Goal: Task Accomplishment & Management: Use online tool/utility

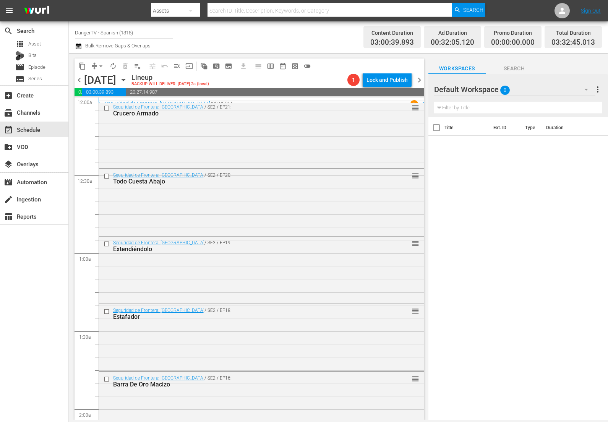
scroll to position [260, 0]
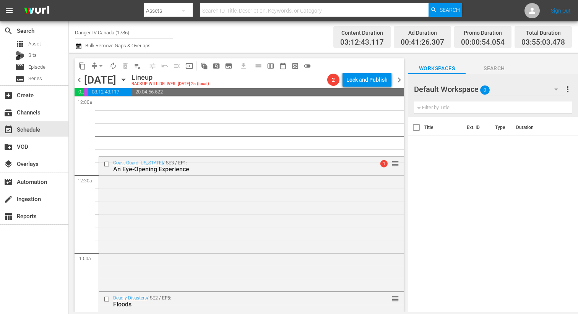
scroll to position [565, 0]
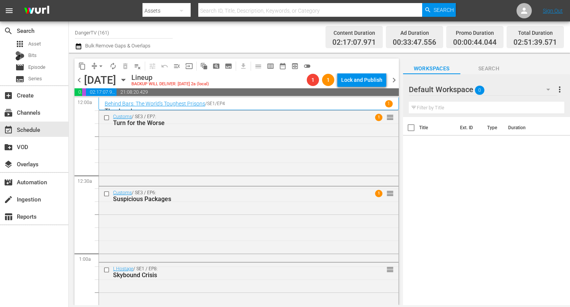
scroll to position [408, 0]
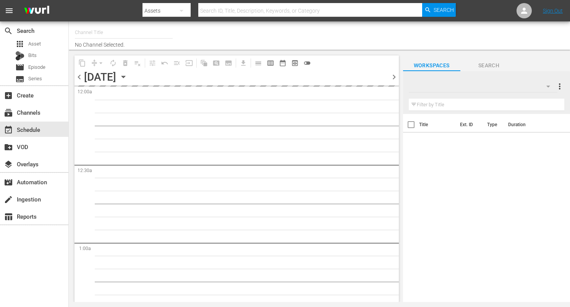
type input "DangerTV (161)"
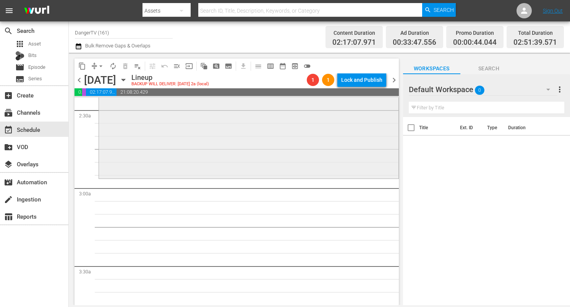
scroll to position [399, 0]
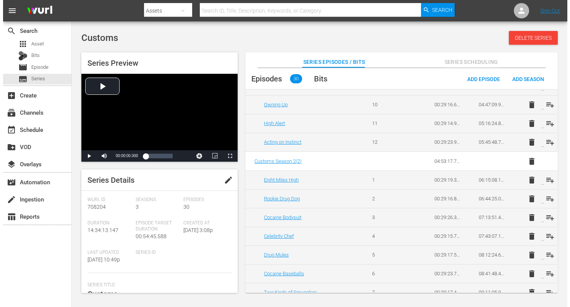
scroll to position [208, 0]
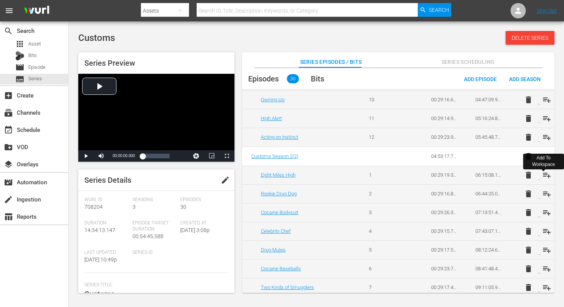
click at [543, 173] on span "playlist_add" at bounding box center [546, 174] width 9 height 9
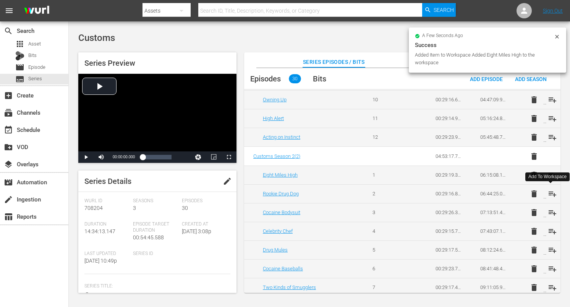
click at [550, 194] on span "playlist_add" at bounding box center [552, 193] width 9 height 9
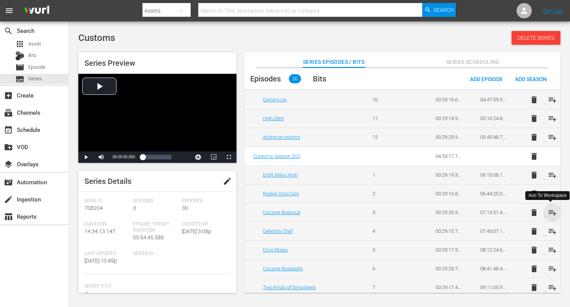
click at [551, 213] on span "playlist_add" at bounding box center [552, 212] width 9 height 9
click at [552, 228] on span "playlist_add" at bounding box center [552, 231] width 9 height 9
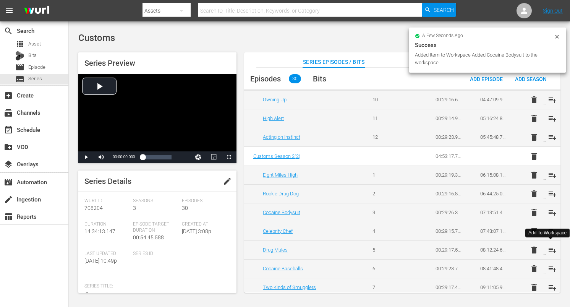
click at [550, 248] on span "playlist_add" at bounding box center [552, 249] width 9 height 9
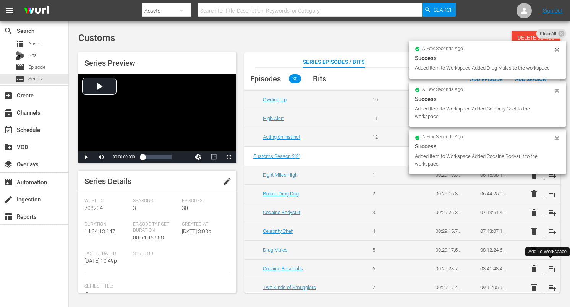
drag, startPoint x: 550, startPoint y: 266, endPoint x: 545, endPoint y: 256, distance: 11.3
click at [550, 266] on span "playlist_add" at bounding box center [552, 268] width 9 height 9
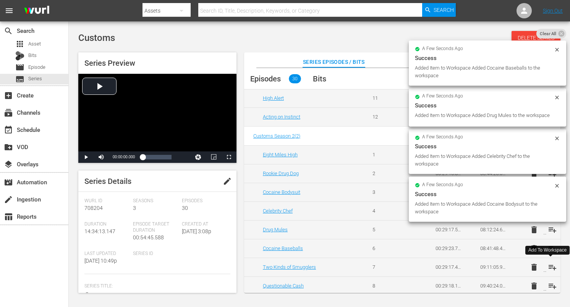
click at [549, 265] on span "playlist_add" at bounding box center [552, 266] width 9 height 9
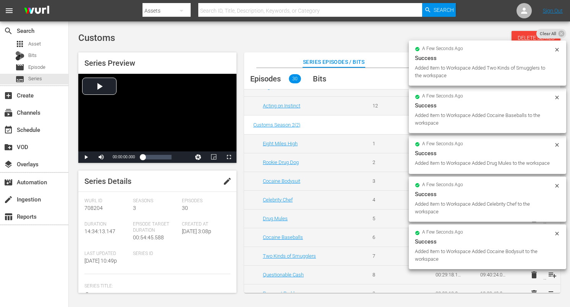
scroll to position [241, 0]
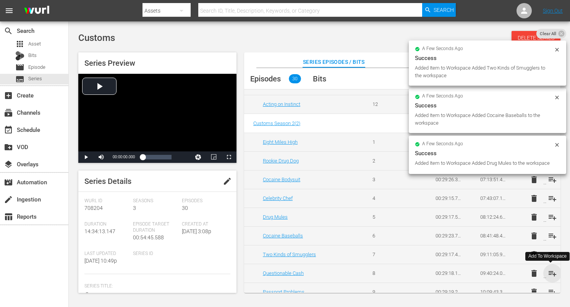
click at [552, 273] on span "playlist_add" at bounding box center [552, 273] width 9 height 9
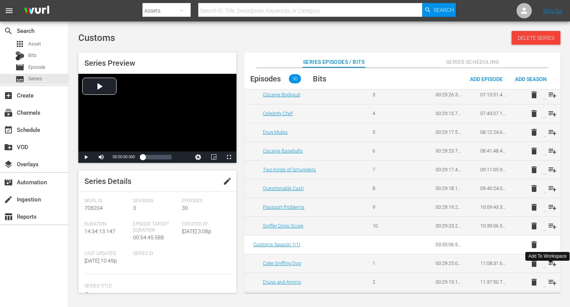
scroll to position [345, 0]
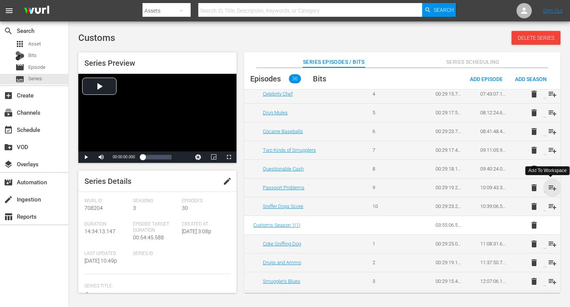
click at [550, 186] on span "playlist_add" at bounding box center [552, 187] width 9 height 9
click at [551, 204] on span "playlist_add" at bounding box center [552, 206] width 9 height 9
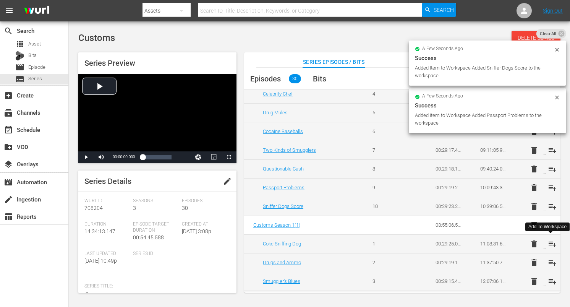
click at [550, 240] on span "playlist_add" at bounding box center [552, 243] width 9 height 9
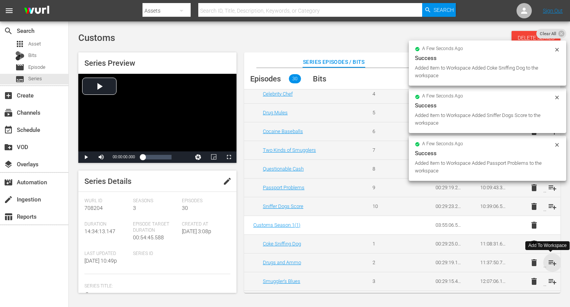
click at [550, 263] on span "playlist_add" at bounding box center [552, 262] width 9 height 9
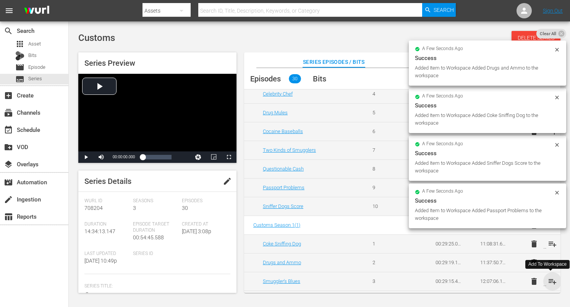
click at [549, 281] on span "playlist_add" at bounding box center [552, 281] width 9 height 9
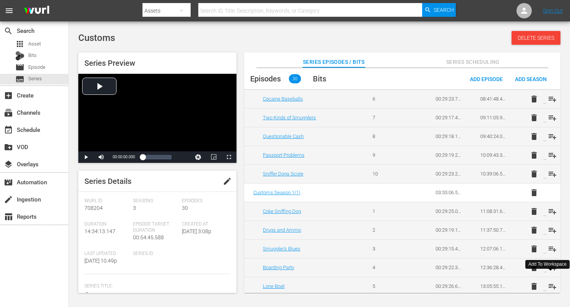
scroll to position [386, 0]
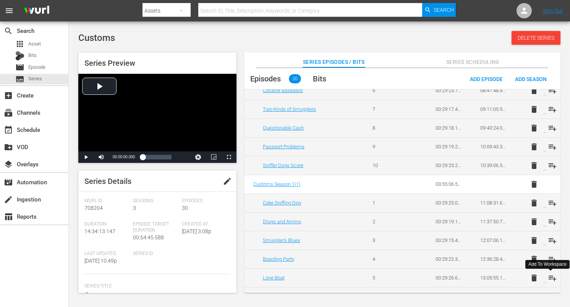
click at [548, 259] on div "Add To Workspace" at bounding box center [547, 264] width 44 height 13
click at [550, 258] on span "playlist_add" at bounding box center [552, 258] width 9 height 9
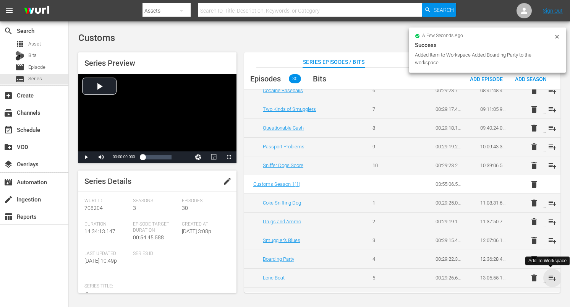
click at [552, 278] on span "playlist_add" at bounding box center [552, 277] width 9 height 9
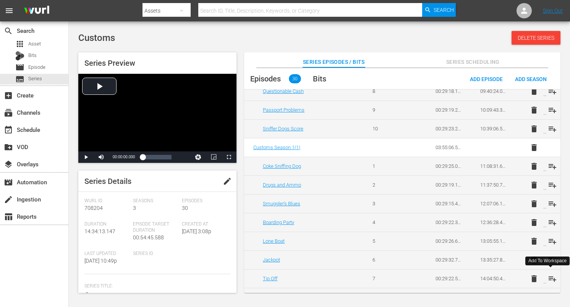
scroll to position [437, 0]
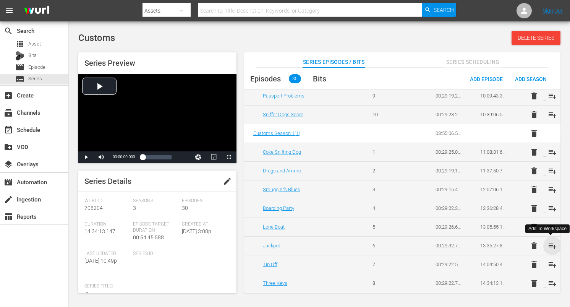
click at [551, 244] on span "playlist_add" at bounding box center [552, 245] width 9 height 9
click at [550, 265] on span "playlist_add" at bounding box center [552, 264] width 9 height 9
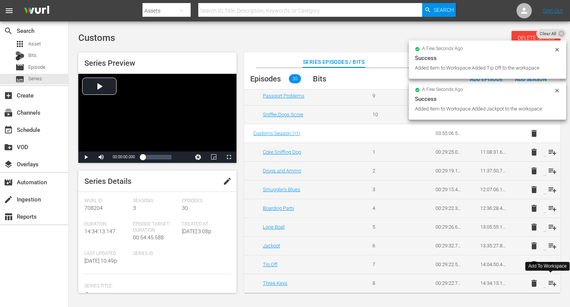
drag, startPoint x: 551, startPoint y: 282, endPoint x: 526, endPoint y: 243, distance: 46.0
click at [551, 282] on span "playlist_add" at bounding box center [552, 282] width 9 height 9
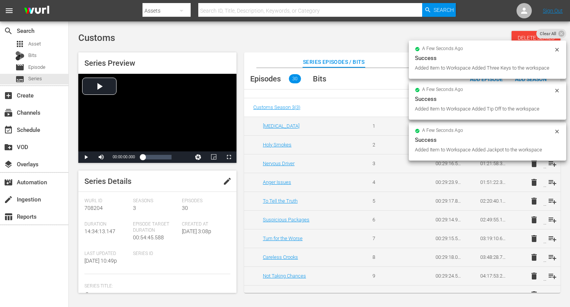
scroll to position [0, 0]
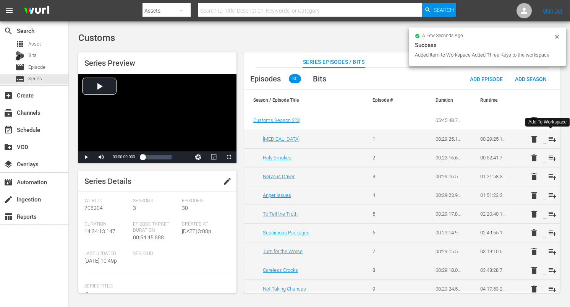
click at [552, 139] on span "playlist_add" at bounding box center [552, 138] width 9 height 9
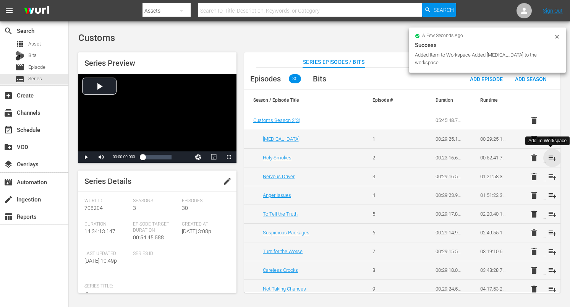
click at [551, 157] on span "playlist_add" at bounding box center [552, 157] width 9 height 9
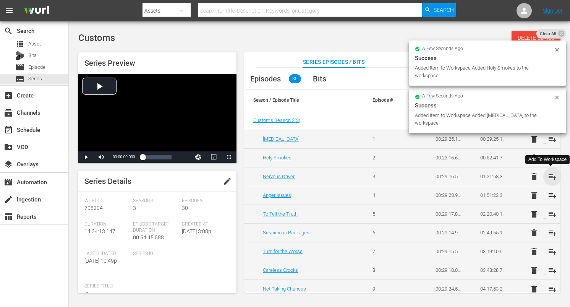
click at [548, 176] on span "playlist_add" at bounding box center [552, 176] width 9 height 9
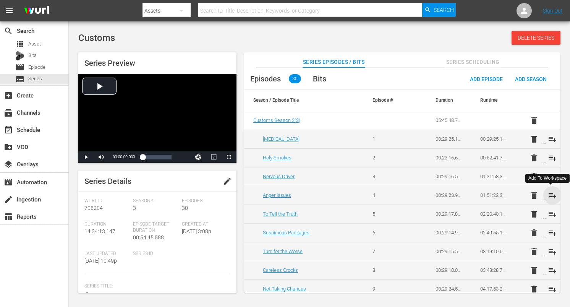
click at [548, 195] on span "playlist_add" at bounding box center [552, 195] width 9 height 9
click at [554, 214] on span "playlist_add" at bounding box center [552, 213] width 9 height 9
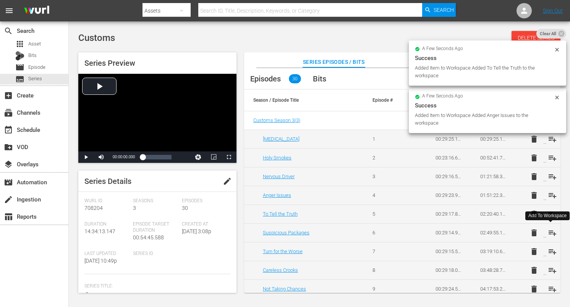
click at [552, 232] on span "playlist_add" at bounding box center [552, 232] width 9 height 9
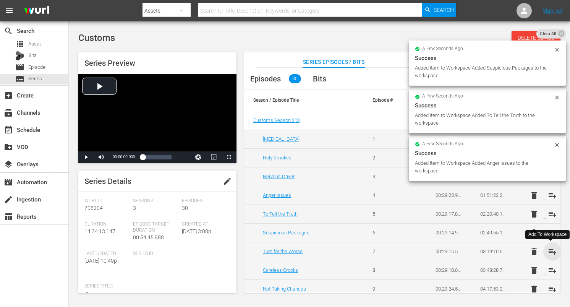
click at [551, 248] on span "playlist_add" at bounding box center [552, 251] width 9 height 9
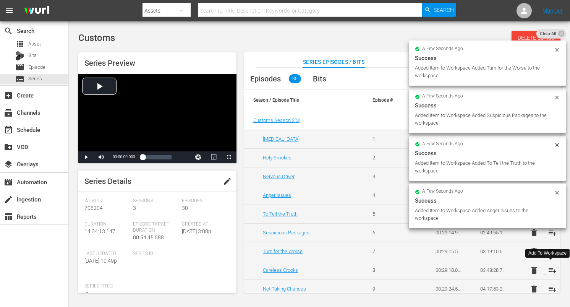
click at [552, 271] on span "playlist_add" at bounding box center [552, 269] width 9 height 9
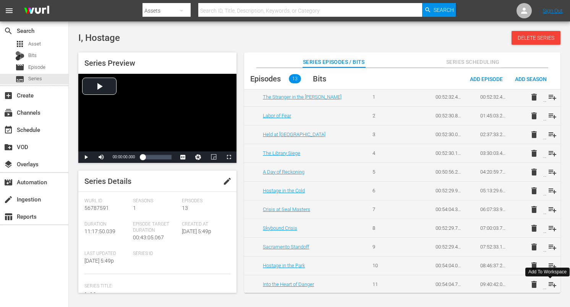
scroll to position [44, 0]
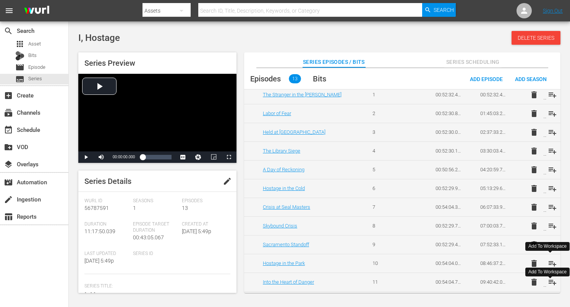
click at [549, 261] on span "playlist_add" at bounding box center [552, 263] width 9 height 9
click at [552, 282] on span "playlist_add" at bounding box center [552, 281] width 9 height 9
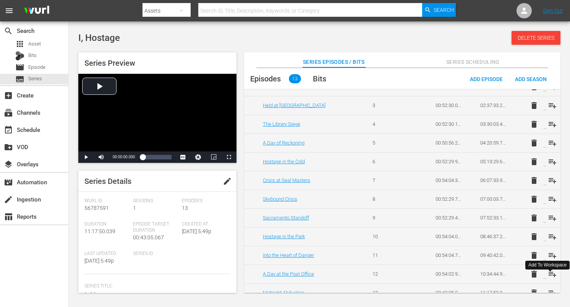
scroll to position [71, 0]
click at [551, 274] on span "playlist_add" at bounding box center [552, 273] width 9 height 9
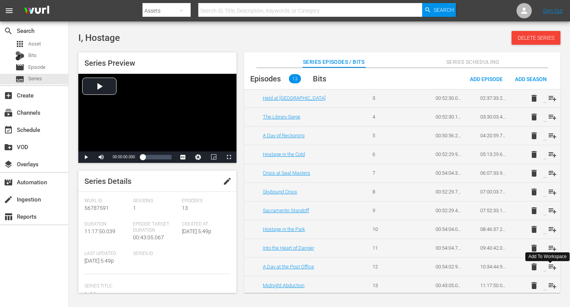
scroll to position [81, 0]
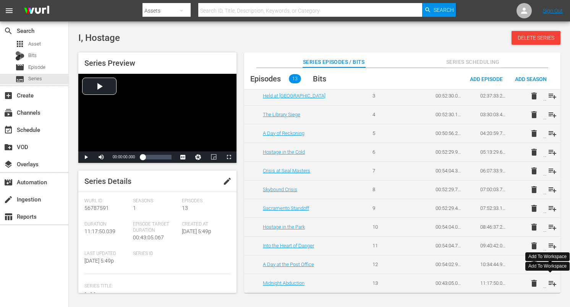
click at [552, 283] on span "playlist_add" at bounding box center [552, 282] width 9 height 9
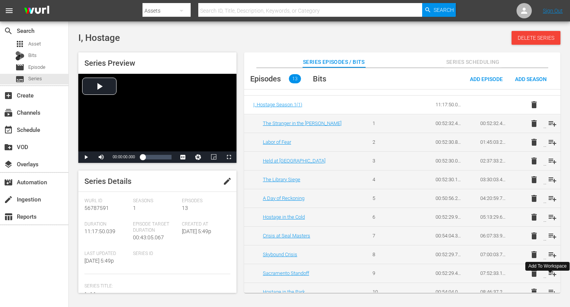
scroll to position [0, 0]
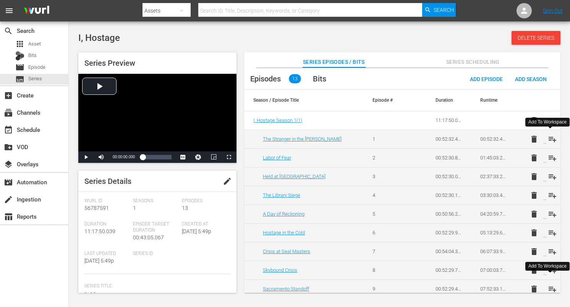
click at [549, 139] on span "playlist_add" at bounding box center [552, 138] width 9 height 9
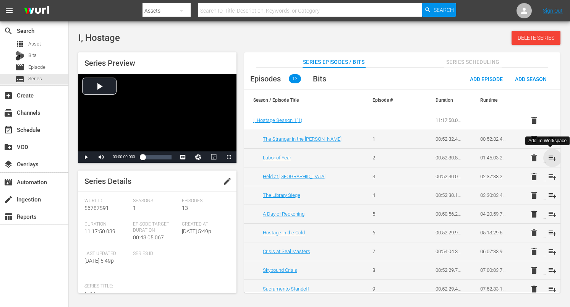
click at [549, 156] on span "playlist_add" at bounding box center [552, 157] width 9 height 9
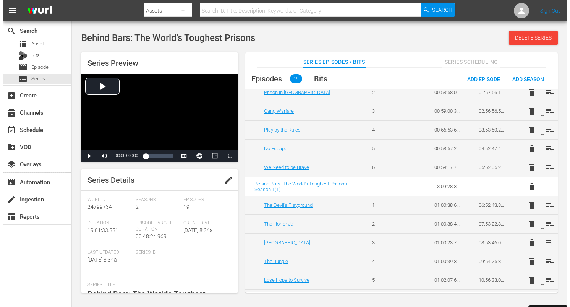
scroll to position [68, 0]
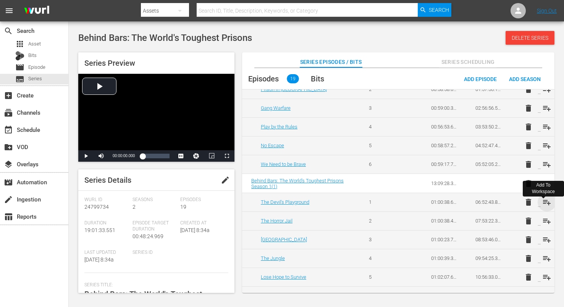
click at [545, 200] on span "playlist_add" at bounding box center [546, 201] width 9 height 9
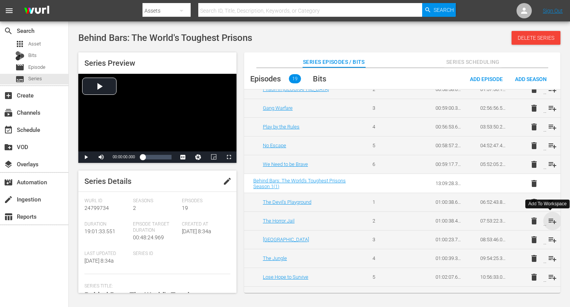
click at [550, 221] on span "playlist_add" at bounding box center [552, 220] width 9 height 9
click at [548, 240] on span "playlist_add" at bounding box center [552, 239] width 9 height 9
click at [550, 259] on span "playlist_add" at bounding box center [552, 258] width 9 height 9
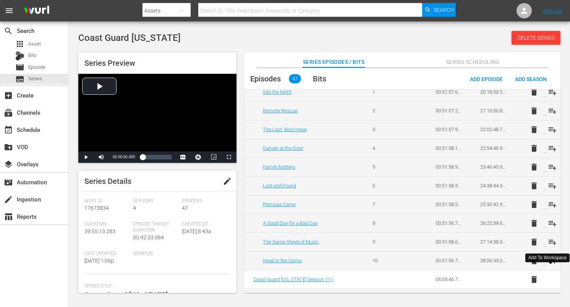
scroll to position [516, 0]
click at [548, 186] on span "playlist_add" at bounding box center [552, 185] width 9 height 9
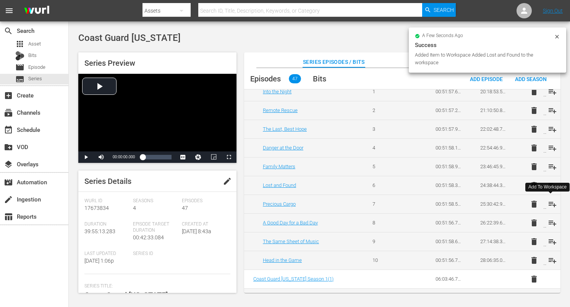
click at [549, 205] on span "playlist_add" at bounding box center [552, 203] width 9 height 9
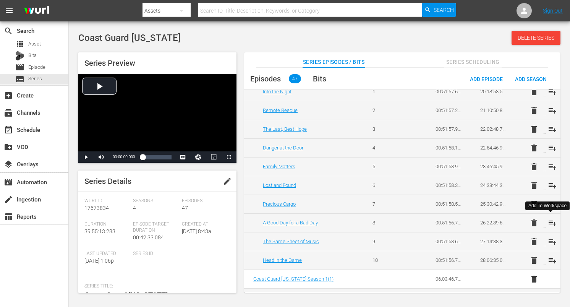
click at [552, 220] on span "playlist_add" at bounding box center [552, 222] width 9 height 9
click at [550, 241] on span "playlist_add" at bounding box center [552, 241] width 9 height 9
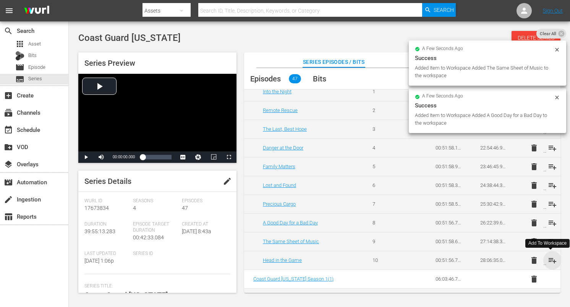
click at [549, 260] on span "playlist_add" at bounding box center [552, 260] width 9 height 9
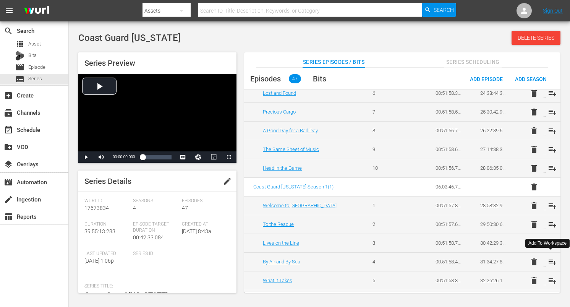
scroll to position [642, 0]
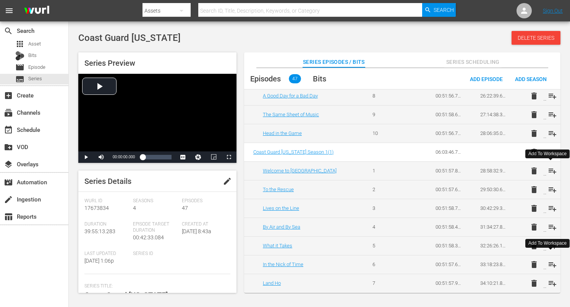
click at [552, 171] on span "playlist_add" at bounding box center [552, 170] width 9 height 9
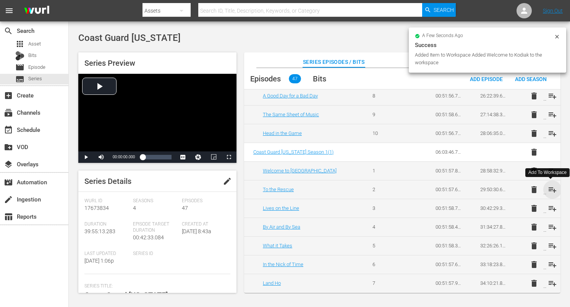
click at [552, 188] on span "playlist_add" at bounding box center [552, 189] width 9 height 9
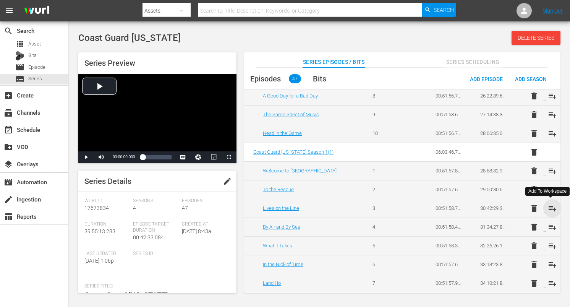
click at [549, 208] on span "playlist_add" at bounding box center [552, 208] width 9 height 9
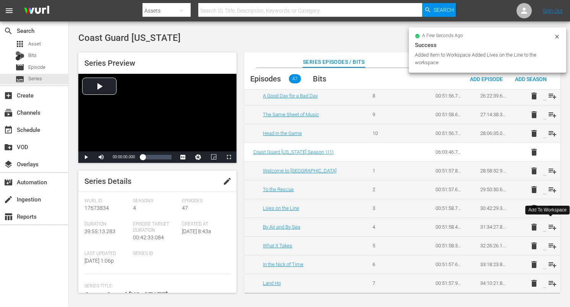
click at [551, 227] on span "playlist_add" at bounding box center [552, 226] width 9 height 9
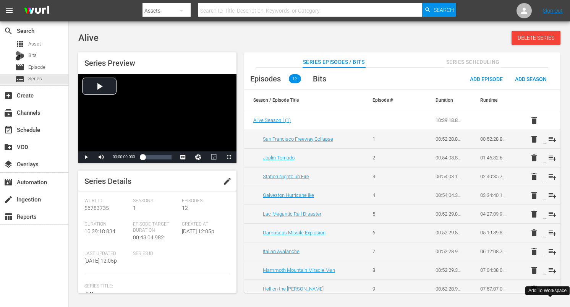
scroll to position [0, 0]
click at [552, 138] on span "playlist_add" at bounding box center [552, 138] width 9 height 9
click at [550, 155] on span "playlist_add" at bounding box center [552, 157] width 9 height 9
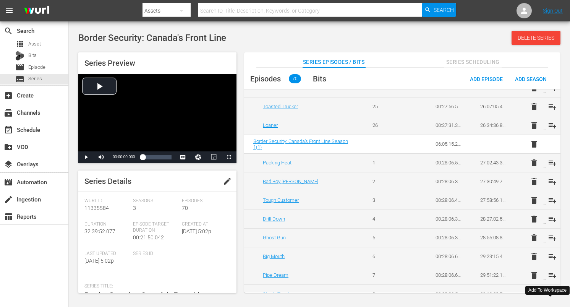
scroll to position [1082, 0]
click at [550, 199] on span "playlist_add" at bounding box center [552, 199] width 9 height 9
click at [550, 217] on span "playlist_add" at bounding box center [552, 218] width 9 height 9
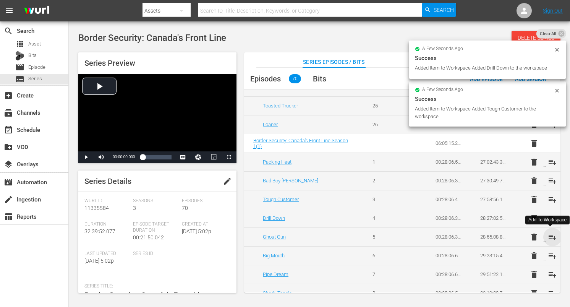
click at [552, 236] on span "playlist_add" at bounding box center [552, 236] width 9 height 9
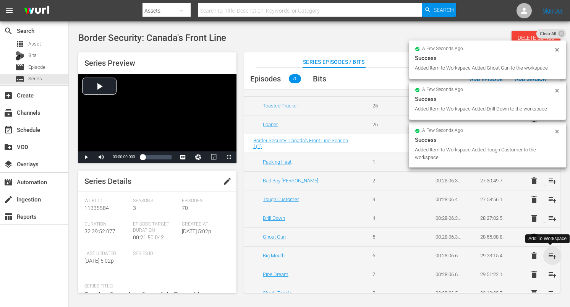
click at [551, 253] on span "playlist_add" at bounding box center [552, 255] width 9 height 9
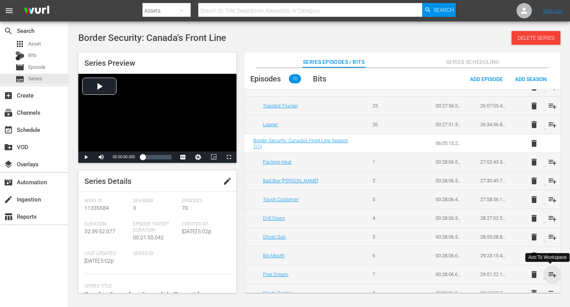
click at [550, 273] on span "playlist_add" at bounding box center [552, 274] width 9 height 9
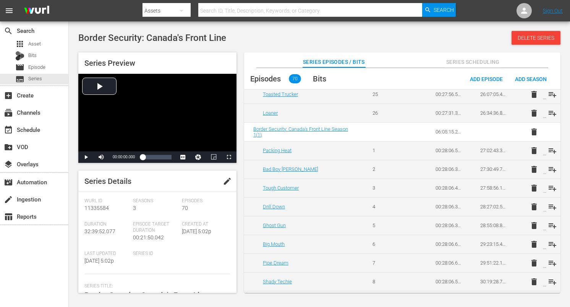
scroll to position [1095, 0]
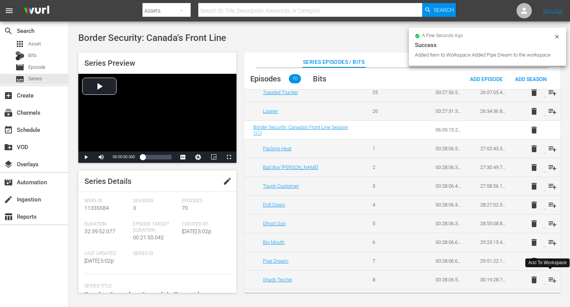
click at [550, 278] on span "playlist_add" at bounding box center [552, 279] width 9 height 9
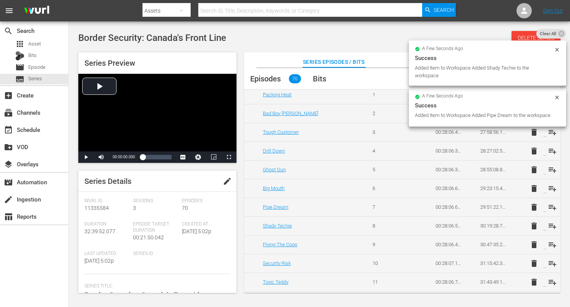
scroll to position [1150, 0]
click at [549, 240] on span "playlist_add" at bounding box center [552, 243] width 9 height 9
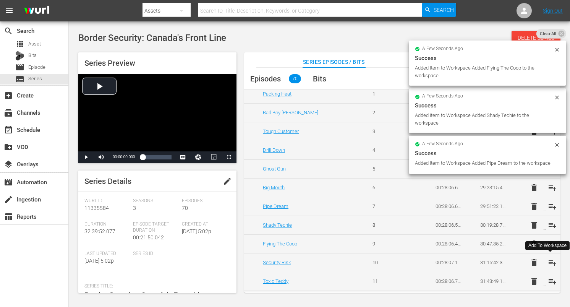
click at [551, 261] on span "playlist_add" at bounding box center [552, 262] width 9 height 9
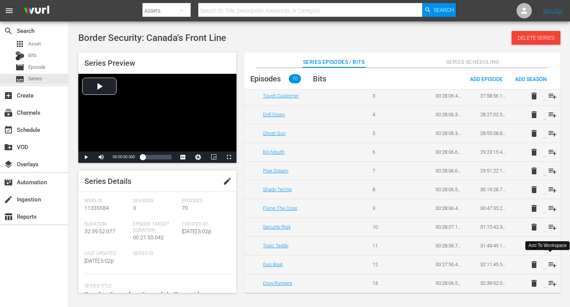
scroll to position [1185, 0]
click at [552, 241] on div "Add To Workspace" at bounding box center [547, 245] width 44 height 9
click at [550, 246] on span "playlist_add" at bounding box center [552, 245] width 9 height 9
click at [550, 261] on span "playlist_add" at bounding box center [552, 264] width 9 height 9
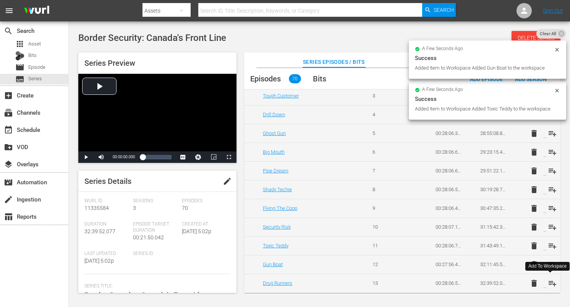
drag, startPoint x: 552, startPoint y: 283, endPoint x: 533, endPoint y: 256, distance: 33.1
click at [552, 283] on span "playlist_add" at bounding box center [552, 282] width 9 height 9
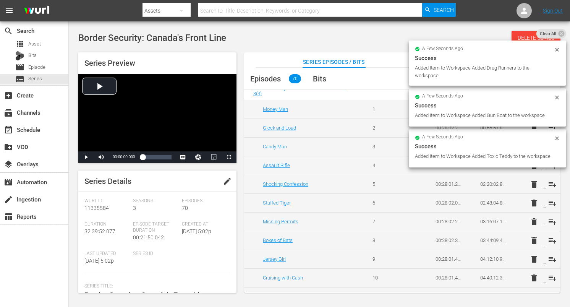
scroll to position [0, 0]
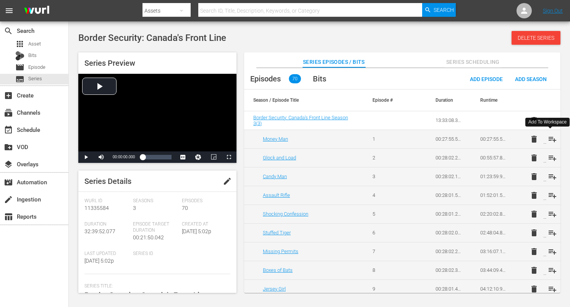
click at [552, 138] on span "playlist_add" at bounding box center [552, 138] width 9 height 9
click at [550, 157] on span "playlist_add" at bounding box center [552, 157] width 9 height 9
click at [553, 177] on span "playlist_add" at bounding box center [552, 176] width 9 height 9
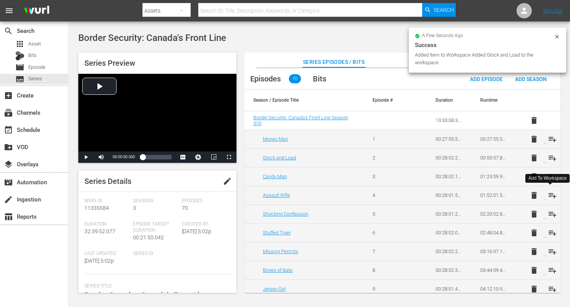
click at [551, 194] on span "playlist_add" at bounding box center [552, 195] width 9 height 9
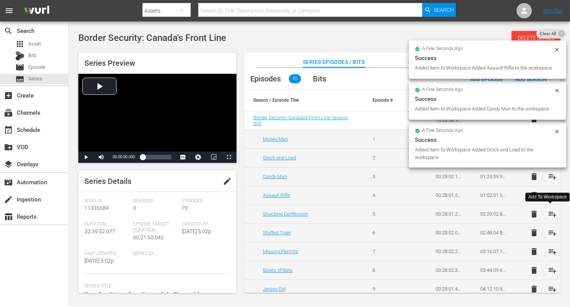
click at [551, 217] on span "playlist_add" at bounding box center [552, 213] width 9 height 9
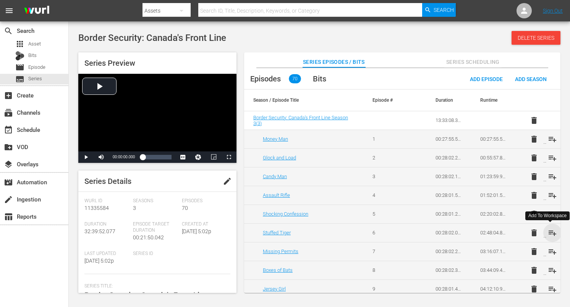
click at [548, 230] on span "playlist_add" at bounding box center [552, 232] width 9 height 9
click at [549, 248] on span "playlist_add" at bounding box center [552, 251] width 9 height 9
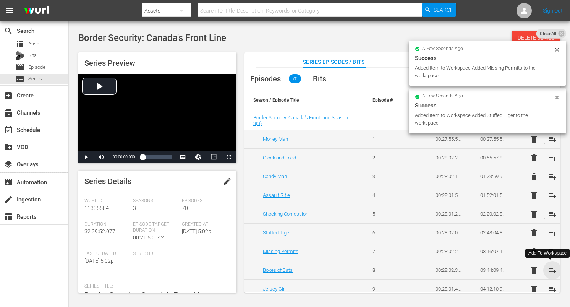
click at [551, 270] on span "playlist_add" at bounding box center [552, 269] width 9 height 9
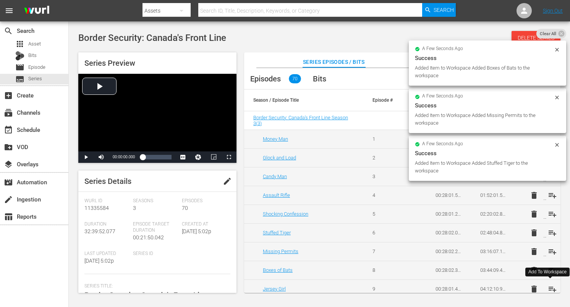
click at [550, 287] on span "playlist_add" at bounding box center [552, 288] width 9 height 9
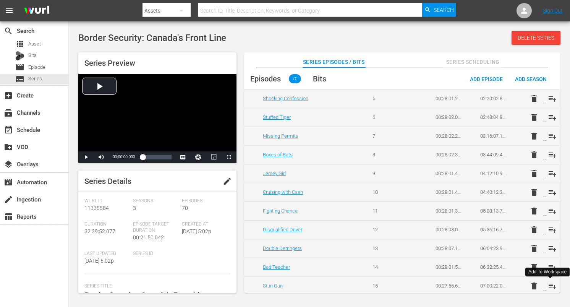
scroll to position [118, 0]
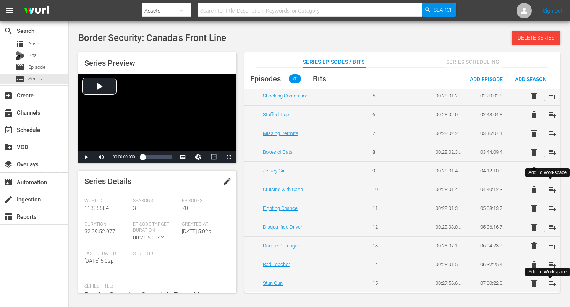
click at [553, 189] on span "playlist_add" at bounding box center [552, 189] width 9 height 9
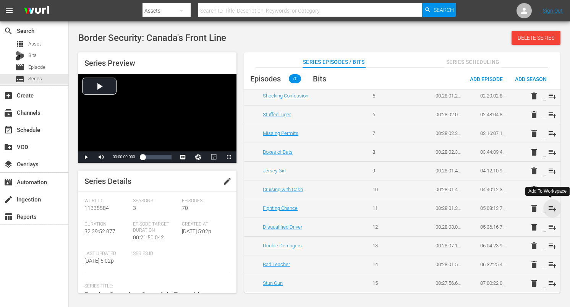
click at [551, 207] on span "playlist_add" at bounding box center [552, 208] width 9 height 9
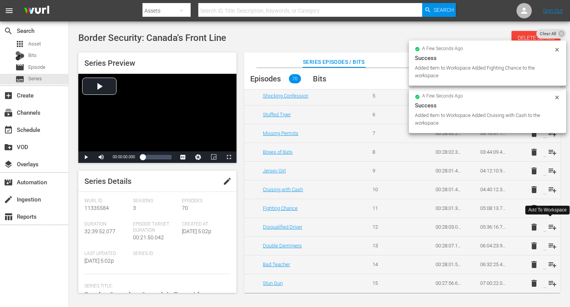
click at [552, 227] on span "playlist_add" at bounding box center [552, 226] width 9 height 9
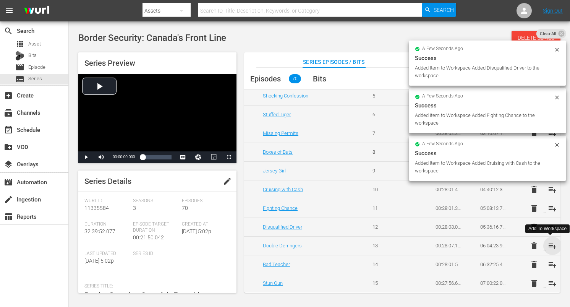
click at [549, 244] on span "playlist_add" at bounding box center [552, 245] width 9 height 9
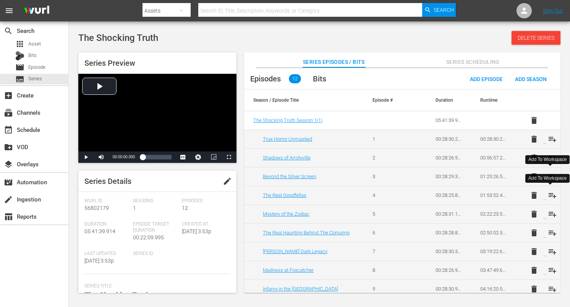
click at [550, 193] on span "playlist_add" at bounding box center [552, 195] width 9 height 9
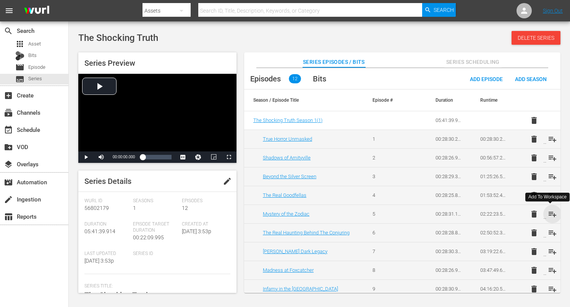
click at [550, 212] on span "playlist_add" at bounding box center [552, 213] width 9 height 9
click at [549, 231] on span "playlist_add" at bounding box center [552, 232] width 9 height 9
click at [551, 250] on span "playlist_add" at bounding box center [552, 251] width 9 height 9
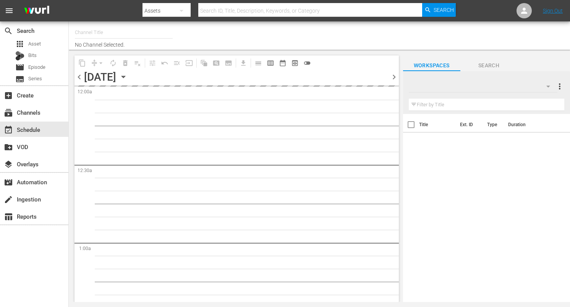
type input "DangerTV (161)"
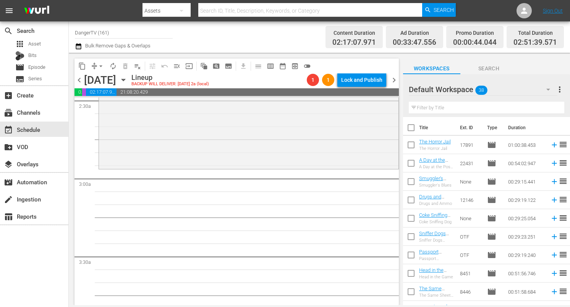
click at [411, 129] on input "checkbox" at bounding box center [411, 129] width 16 height 16
checkbox input "true"
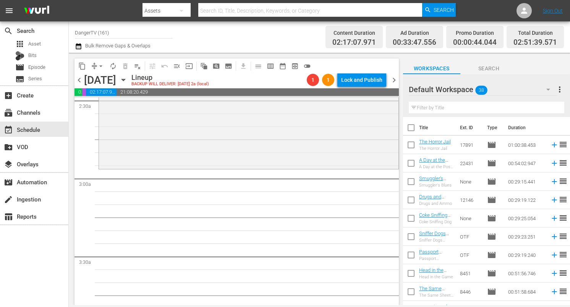
checkbox input "true"
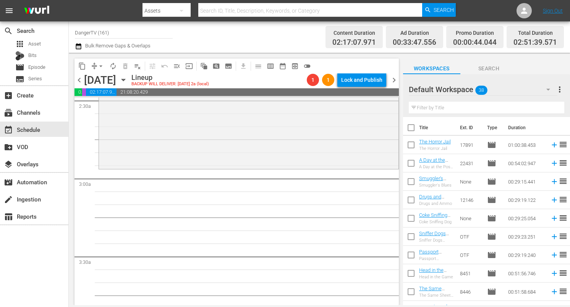
checkbox input "true"
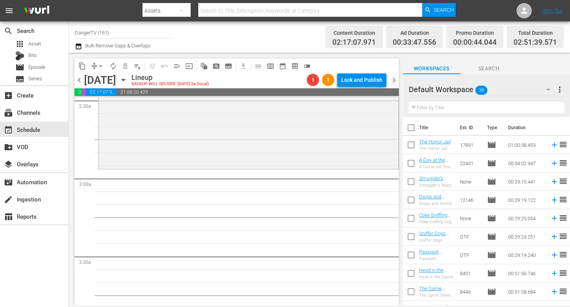
checkbox input "true"
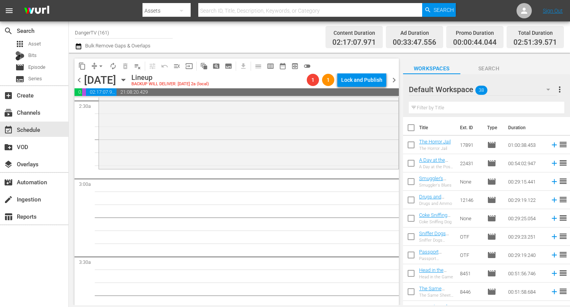
checkbox input "true"
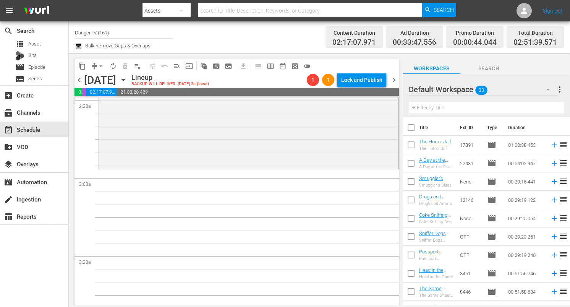
checkbox input "true"
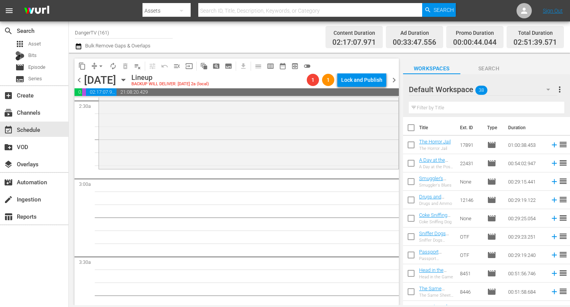
checkbox input "true"
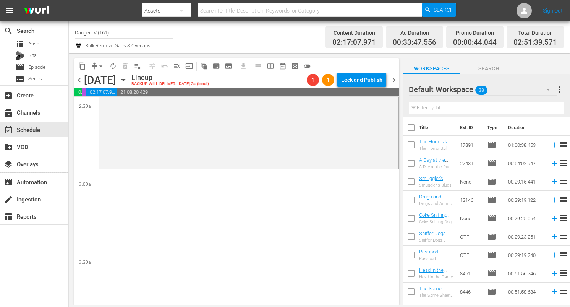
checkbox input "true"
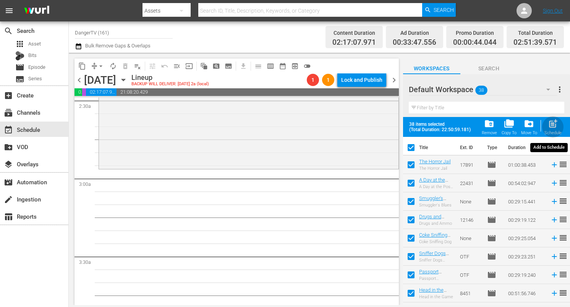
click at [550, 125] on span "post_add" at bounding box center [553, 123] width 10 height 10
checkbox input "false"
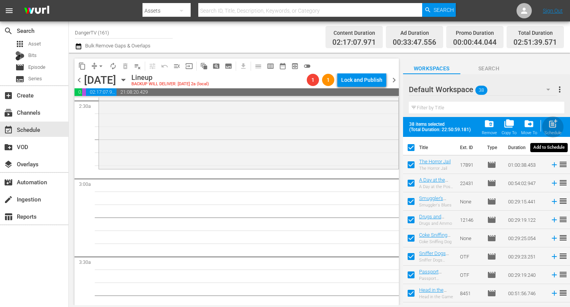
checkbox input "false"
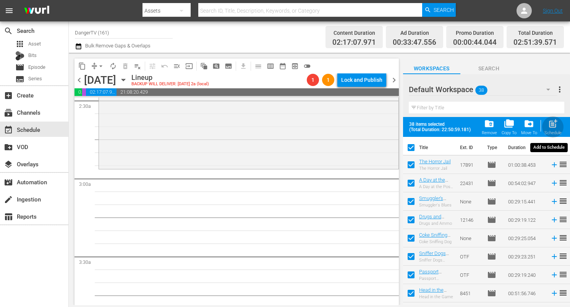
checkbox input "false"
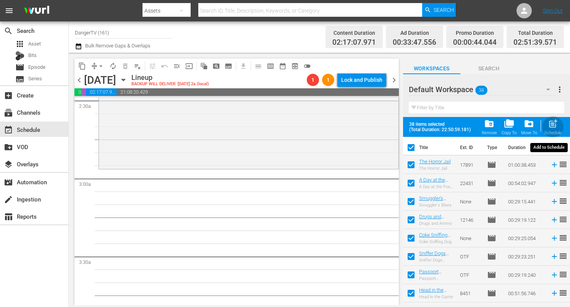
checkbox input "false"
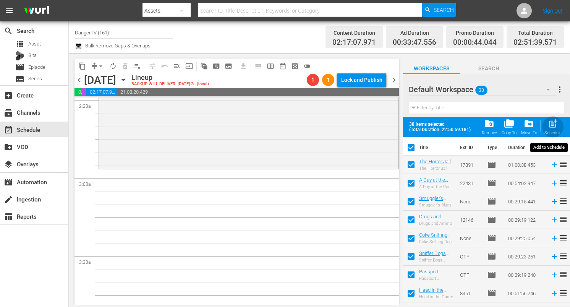
checkbox input "false"
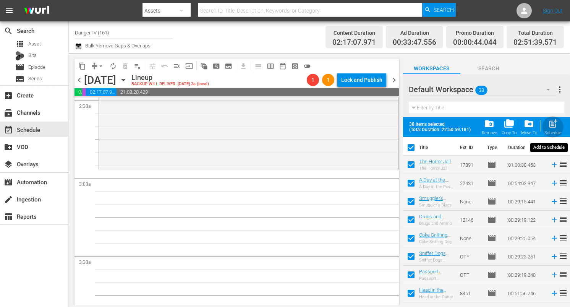
checkbox input "false"
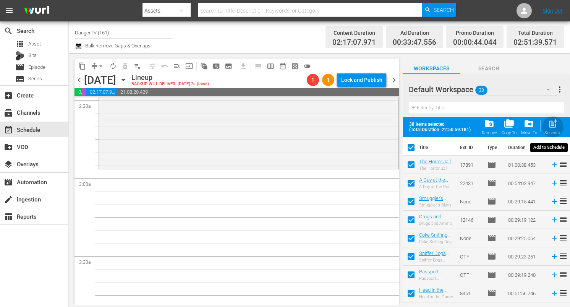
checkbox input "false"
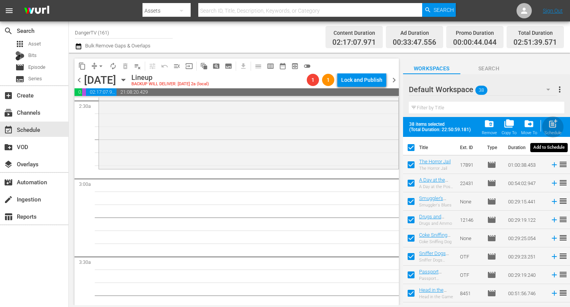
checkbox input "false"
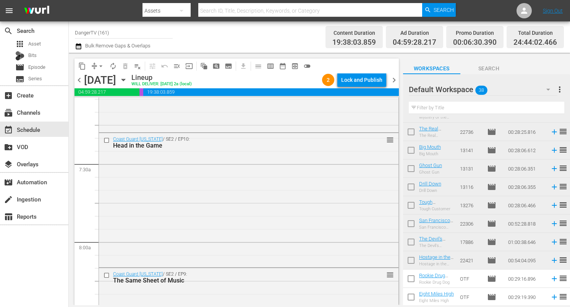
scroll to position [1091, 0]
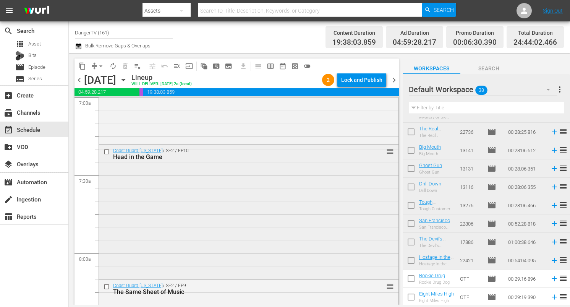
click at [105, 151] on input "checkbox" at bounding box center [108, 152] width 8 height 6
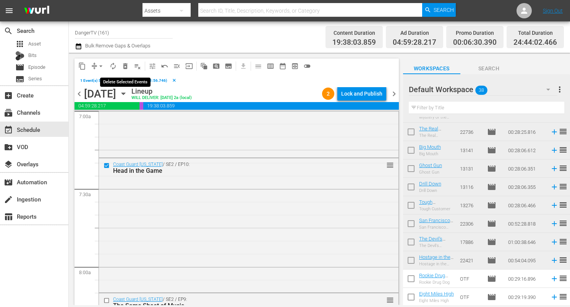
click at [124, 63] on span "delete_forever_outlined" at bounding box center [125, 66] width 8 height 8
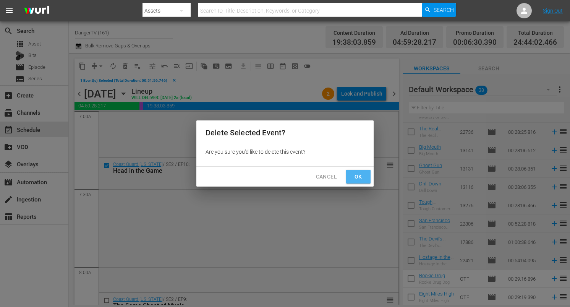
click at [354, 175] on span "Ok" at bounding box center [358, 177] width 12 height 10
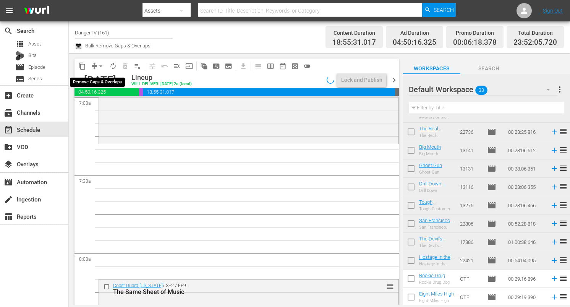
click at [100, 66] on span "arrow_drop_down" at bounding box center [101, 66] width 8 height 8
click at [110, 105] on li "Align to End of Previous Day" at bounding box center [101, 106] width 80 height 13
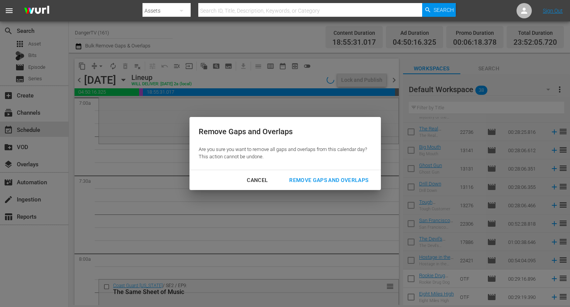
click at [346, 180] on div "Remove Gaps and Overlaps" at bounding box center [328, 180] width 91 height 10
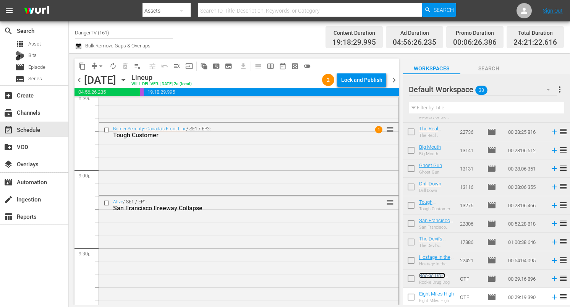
scroll to position [3200, 0]
click at [412, 205] on input "checkbox" at bounding box center [411, 207] width 16 height 16
checkbox input "true"
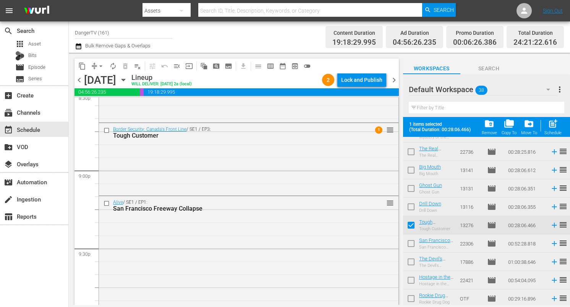
click at [410, 241] on input "checkbox" at bounding box center [411, 245] width 16 height 16
checkbox input "true"
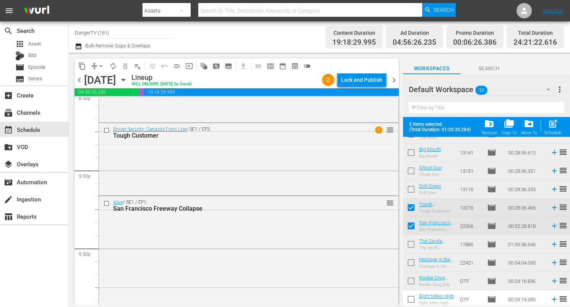
scroll to position [546, 0]
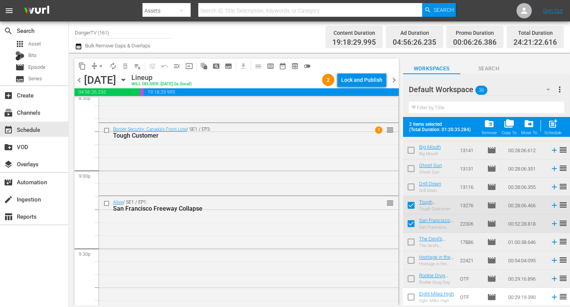
click at [409, 240] on input "checkbox" at bounding box center [411, 243] width 16 height 16
checkbox input "true"
click at [409, 258] on input "checkbox" at bounding box center [411, 262] width 16 height 16
checkbox input "true"
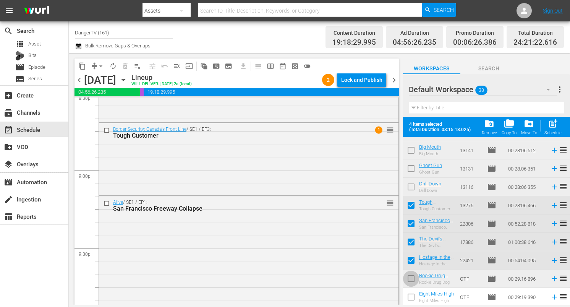
click at [410, 278] on input "checkbox" at bounding box center [411, 280] width 16 height 16
checkbox input "true"
click at [357, 81] on div "Lock and Publish" at bounding box center [361, 80] width 41 height 14
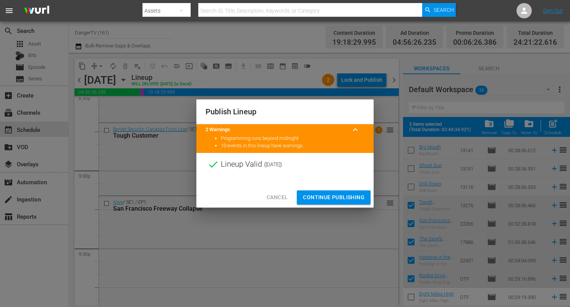
click at [331, 196] on span "Continue Publishing" at bounding box center [333, 198] width 61 height 10
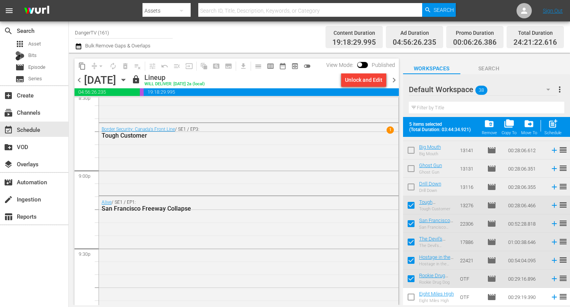
click at [396, 80] on span "chevron_right" at bounding box center [394, 80] width 10 height 10
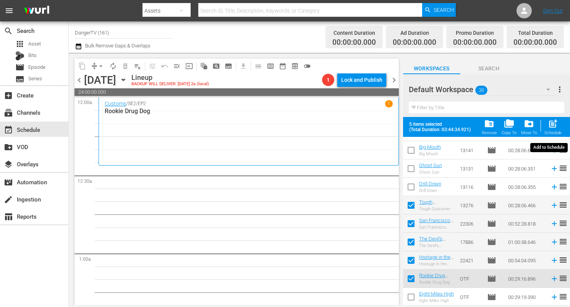
click at [556, 123] on span "post_add" at bounding box center [553, 123] width 10 height 10
checkbox input "false"
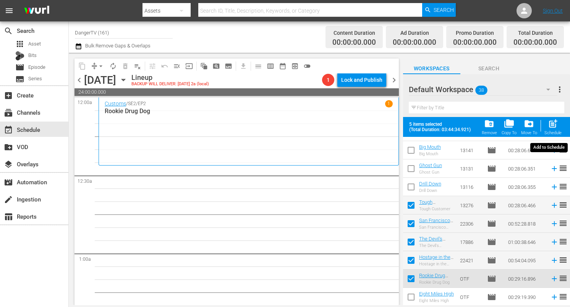
checkbox input "false"
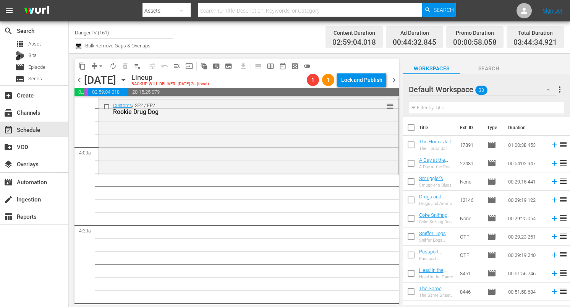
click at [412, 128] on input "checkbox" at bounding box center [411, 129] width 16 height 16
checkbox input "true"
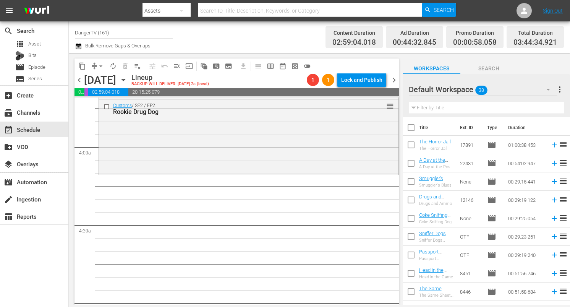
checkbox input "true"
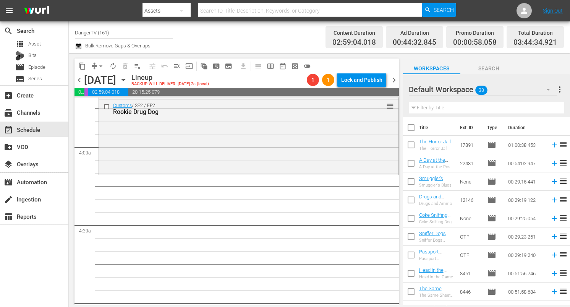
checkbox input "true"
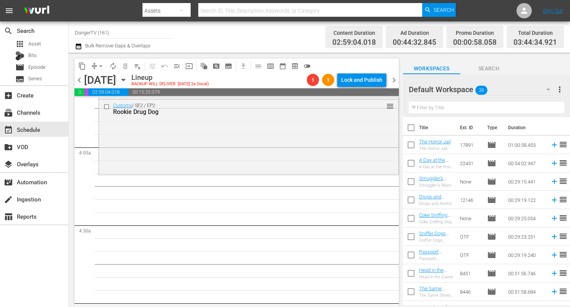
checkbox input "true"
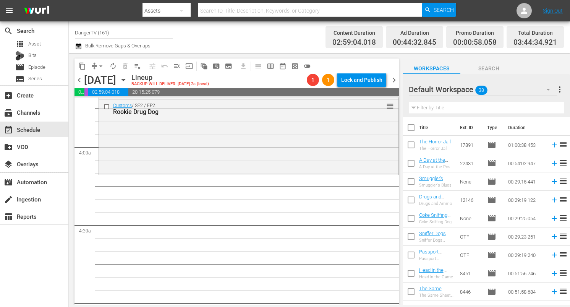
checkbox input "true"
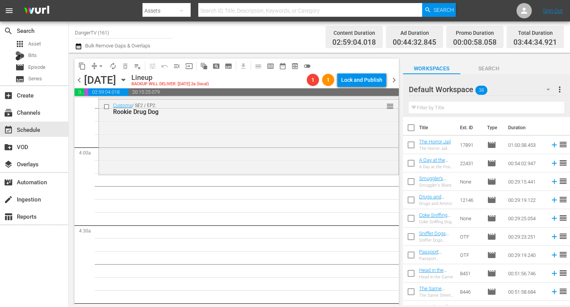
checkbox input "true"
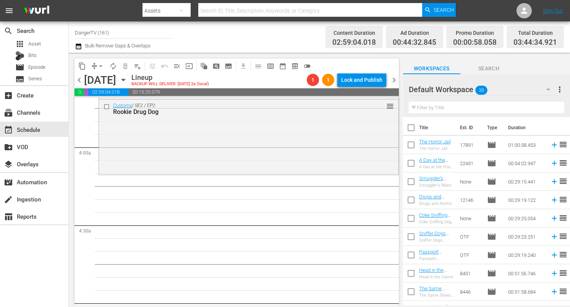
checkbox input "true"
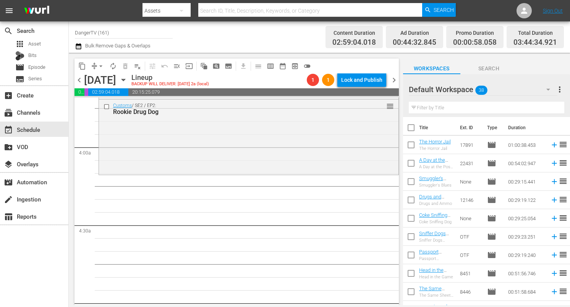
checkbox input "true"
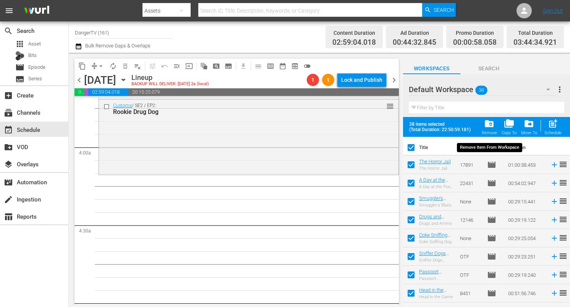
click at [491, 123] on span "folder_delete" at bounding box center [489, 123] width 10 height 10
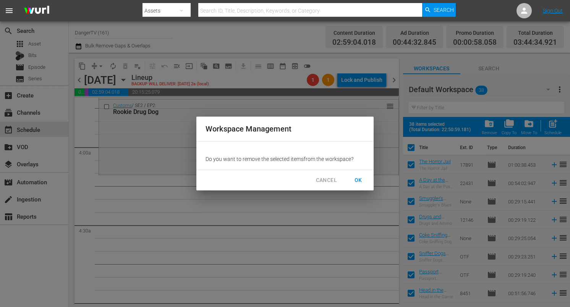
drag, startPoint x: 360, startPoint y: 178, endPoint x: 356, endPoint y: 179, distance: 3.9
click at [360, 178] on span "OK" at bounding box center [358, 180] width 12 height 10
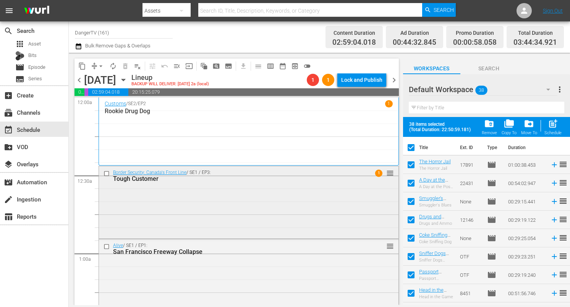
checkbox input "false"
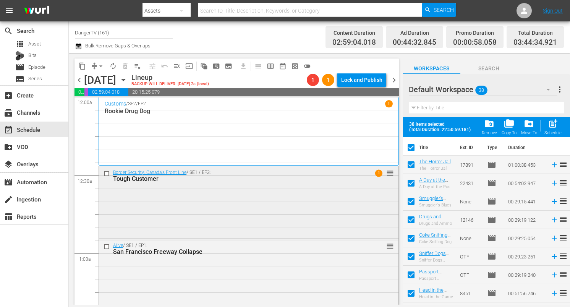
checkbox input "false"
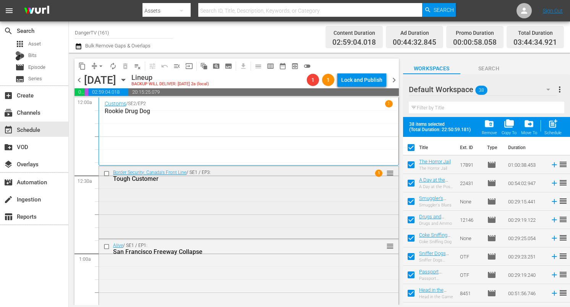
checkbox input "false"
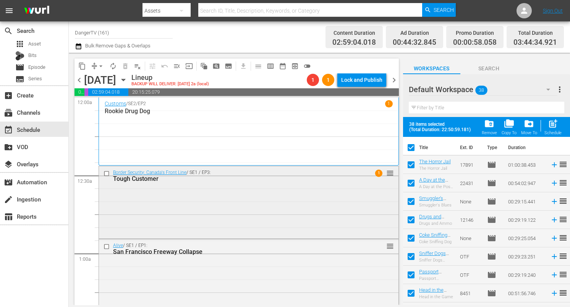
checkbox input "false"
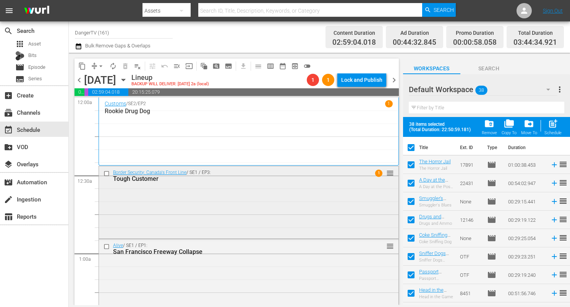
checkbox input "false"
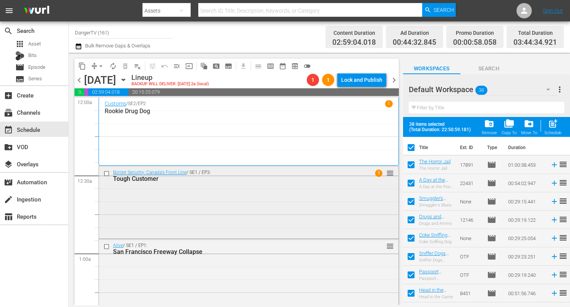
checkbox input "false"
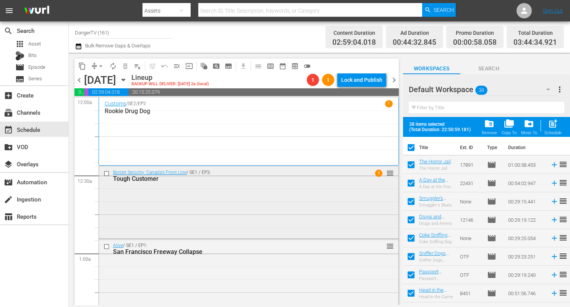
checkbox input "false"
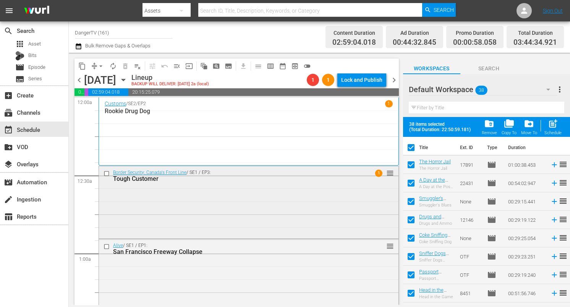
checkbox input "false"
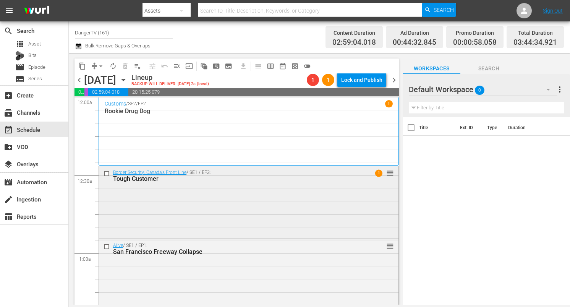
click at [107, 175] on input "checkbox" at bounding box center [108, 173] width 8 height 6
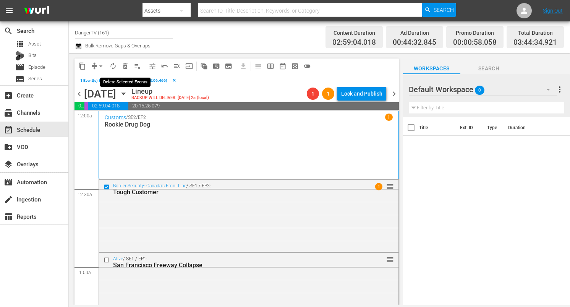
click at [125, 63] on span "delete_forever_outlined" at bounding box center [125, 66] width 8 height 8
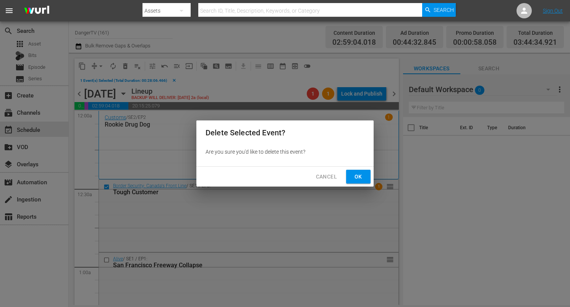
click at [365, 176] on button "Ok" at bounding box center [358, 177] width 24 height 14
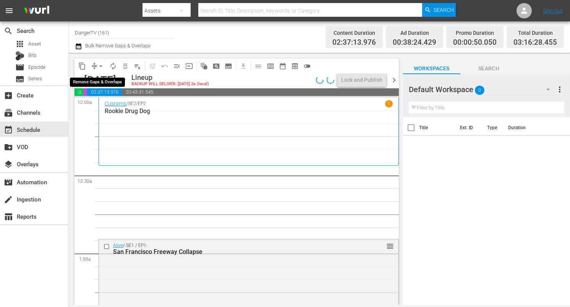
click at [100, 66] on span "arrow_drop_down" at bounding box center [101, 66] width 8 height 8
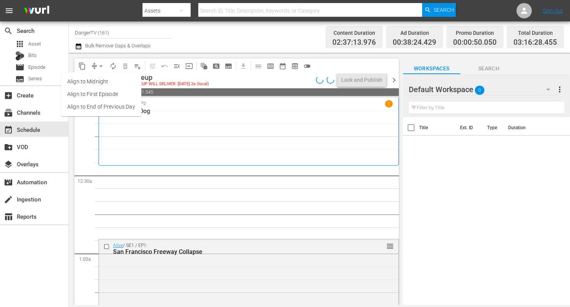
click at [112, 107] on li "Align to End of Previous Day" at bounding box center [101, 106] width 80 height 13
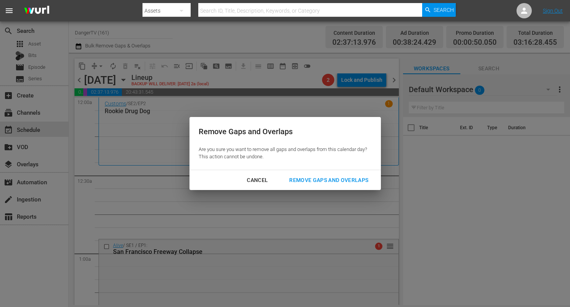
click at [337, 185] on button "Remove Gaps and Overlaps" at bounding box center [328, 180] width 97 height 14
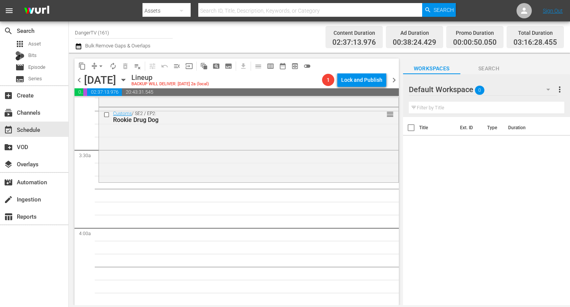
scroll to position [507, 0]
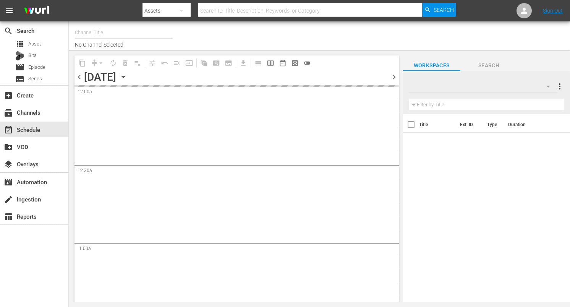
type input "DangerTV (161)"
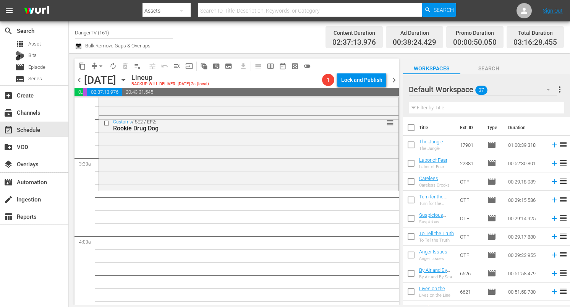
click at [413, 129] on input "checkbox" at bounding box center [411, 129] width 16 height 16
checkbox input "true"
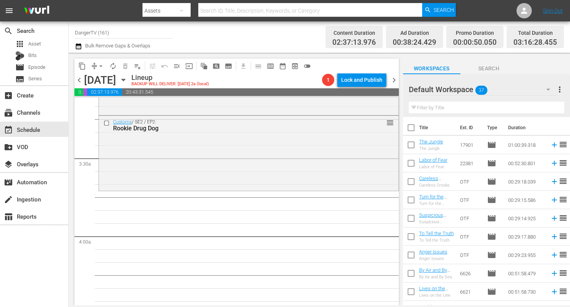
checkbox input "true"
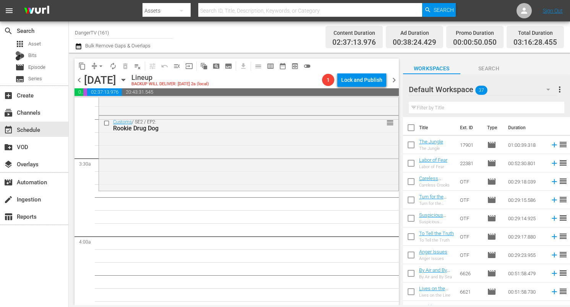
checkbox input "true"
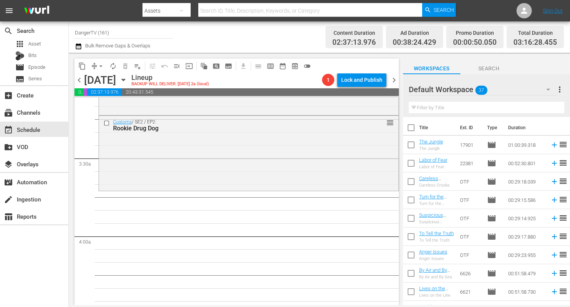
checkbox input "true"
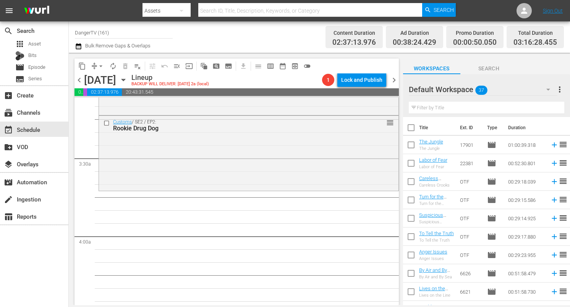
checkbox input "true"
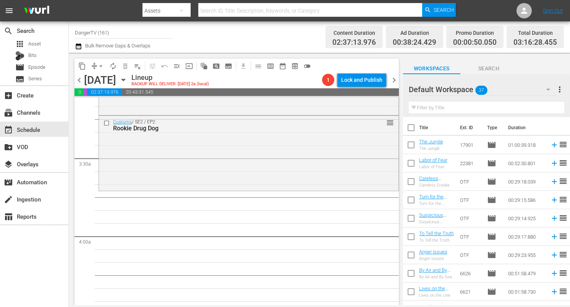
checkbox input "true"
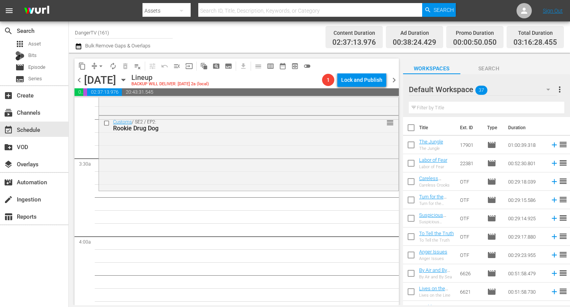
checkbox input "true"
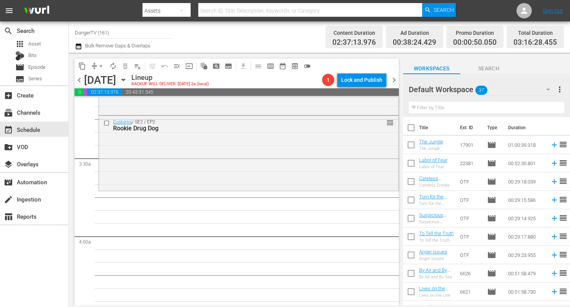
checkbox input "true"
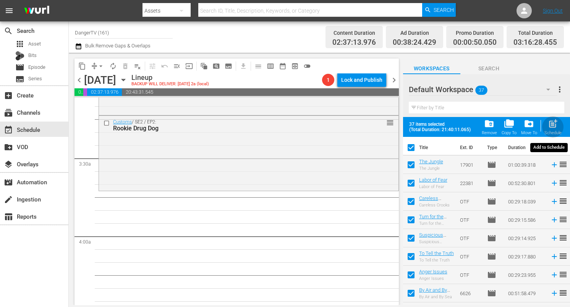
click at [557, 123] on span "post_add" at bounding box center [553, 123] width 10 height 10
checkbox input "false"
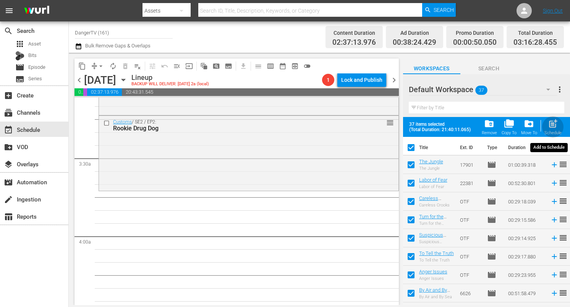
checkbox input "false"
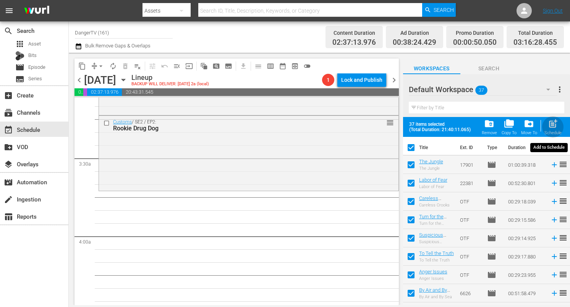
checkbox input "false"
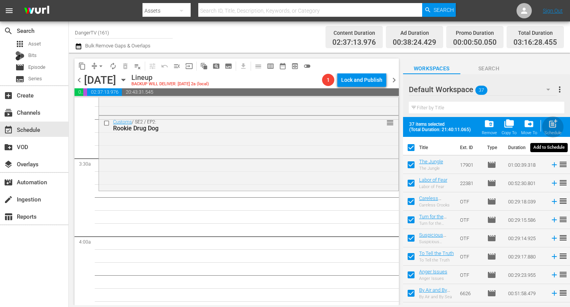
checkbox input "false"
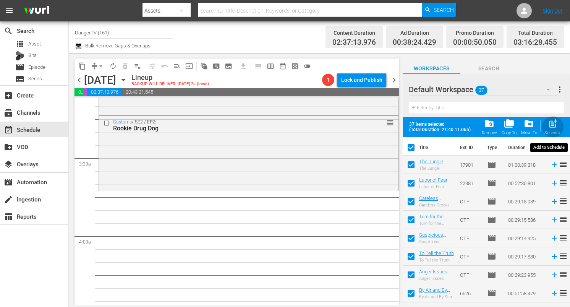
checkbox input "false"
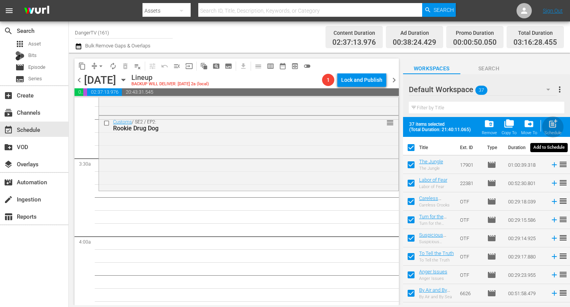
checkbox input "false"
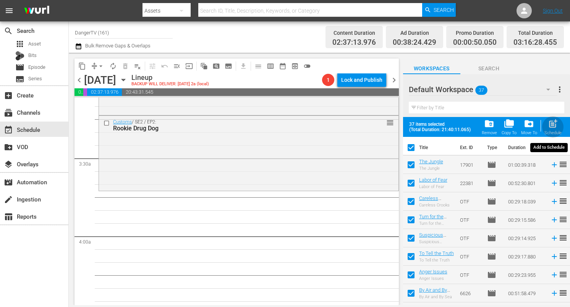
checkbox input "false"
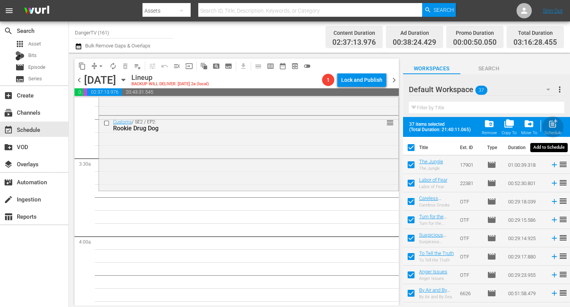
checkbox input "false"
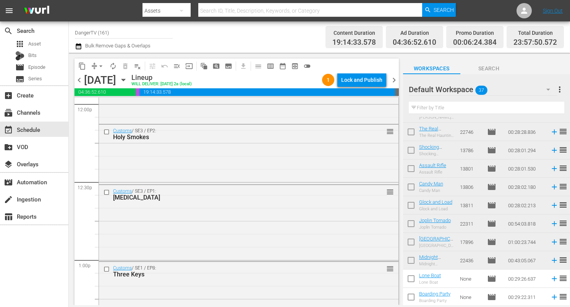
scroll to position [1874, 0]
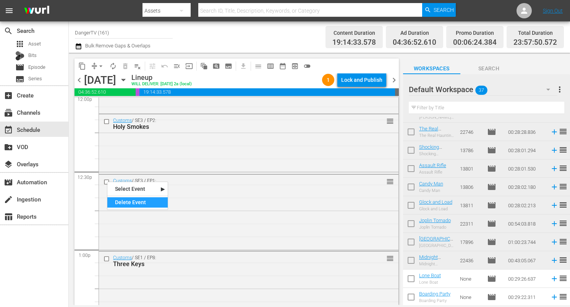
click at [125, 203] on div "Delete Event" at bounding box center [137, 202] width 60 height 10
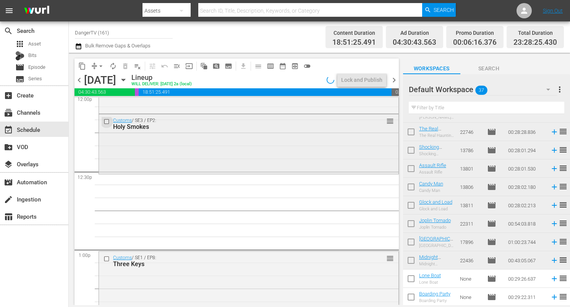
click at [107, 122] on input "checkbox" at bounding box center [108, 121] width 8 height 6
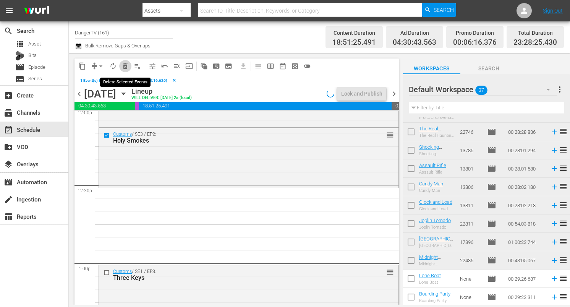
click at [125, 67] on span "delete_forever_outlined" at bounding box center [125, 66] width 8 height 8
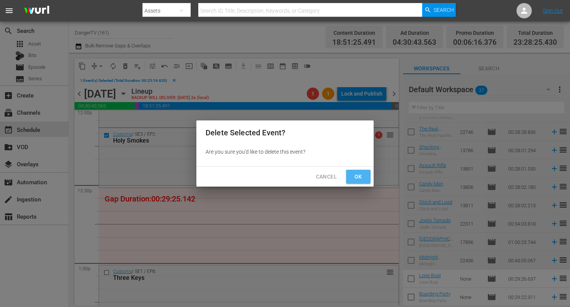
click at [359, 178] on span "Ok" at bounding box center [358, 177] width 12 height 10
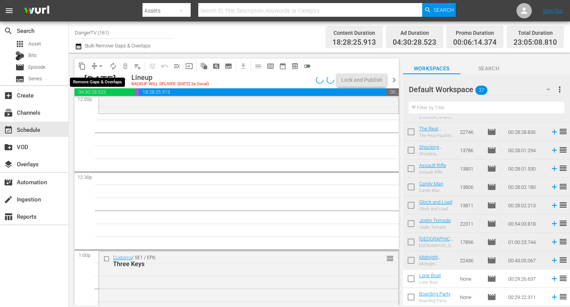
click at [100, 65] on span "arrow_drop_down" at bounding box center [101, 66] width 8 height 8
click at [109, 105] on li "Align to End of Previous Day" at bounding box center [101, 106] width 80 height 13
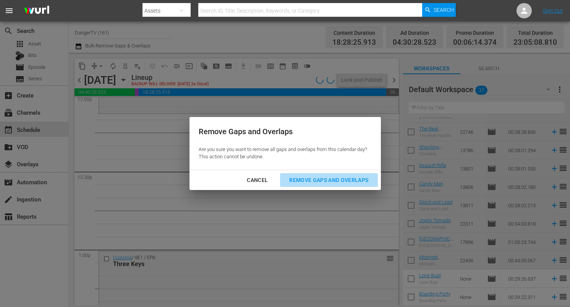
click at [346, 183] on div "Remove Gaps and Overlaps" at bounding box center [328, 180] width 91 height 10
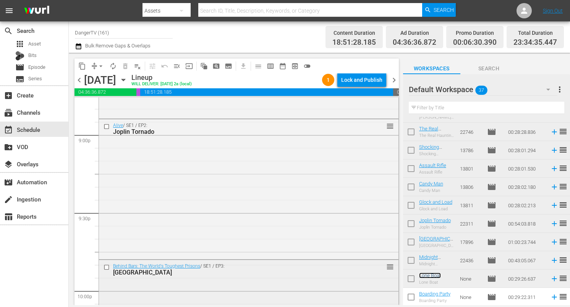
scroll to position [3535, 0]
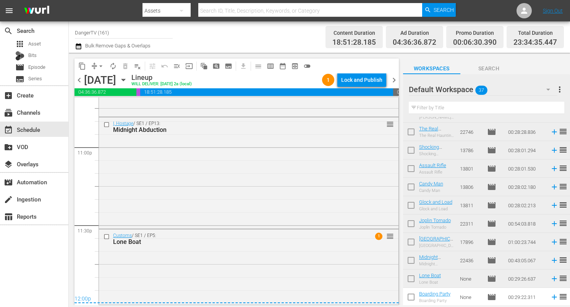
click at [411, 224] on input "checkbox" at bounding box center [411, 225] width 16 height 16
checkbox input "true"
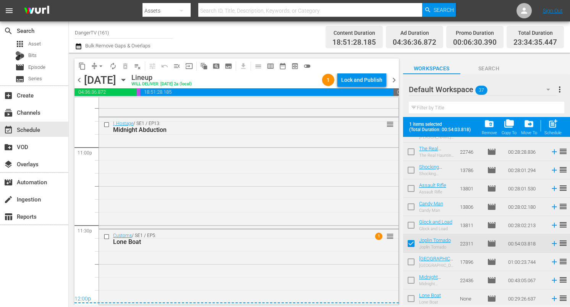
click at [410, 259] on input "checkbox" at bounding box center [411, 263] width 16 height 16
checkbox input "true"
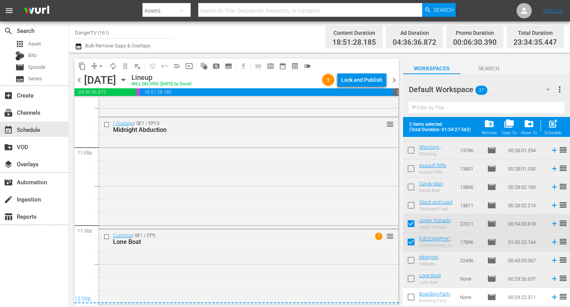
click at [410, 259] on input "checkbox" at bounding box center [411, 262] width 16 height 16
checkbox input "true"
click at [408, 280] on input "checkbox" at bounding box center [411, 280] width 16 height 16
checkbox input "true"
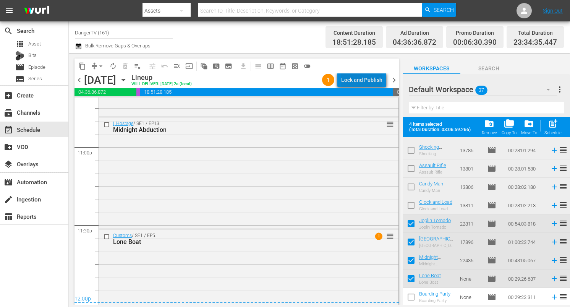
click at [366, 81] on div "Lock and Publish" at bounding box center [361, 80] width 41 height 14
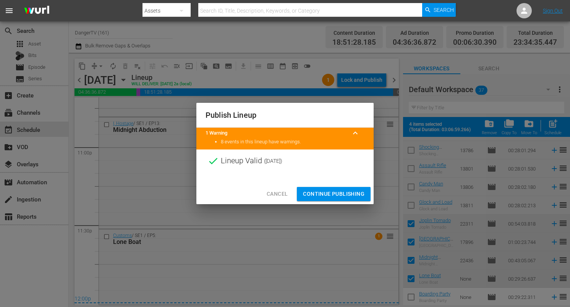
click at [337, 194] on span "Continue Publishing" at bounding box center [333, 194] width 61 height 10
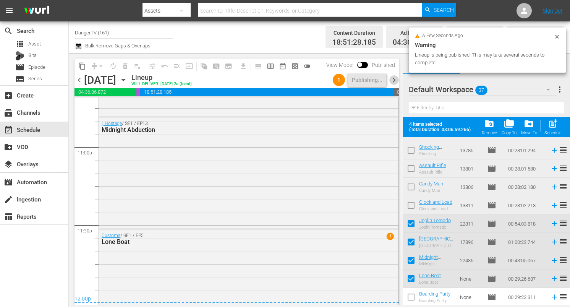
click at [392, 79] on span "chevron_right" at bounding box center [394, 80] width 10 height 10
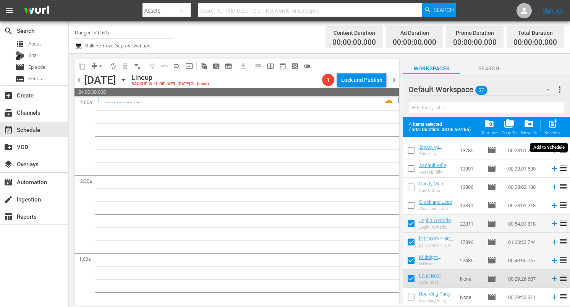
click at [552, 127] on span "post_add" at bounding box center [553, 123] width 10 height 10
checkbox input "false"
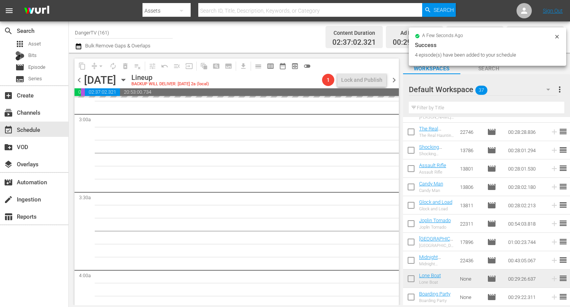
scroll to position [455, 0]
